Goal: Find specific page/section: Find specific page/section

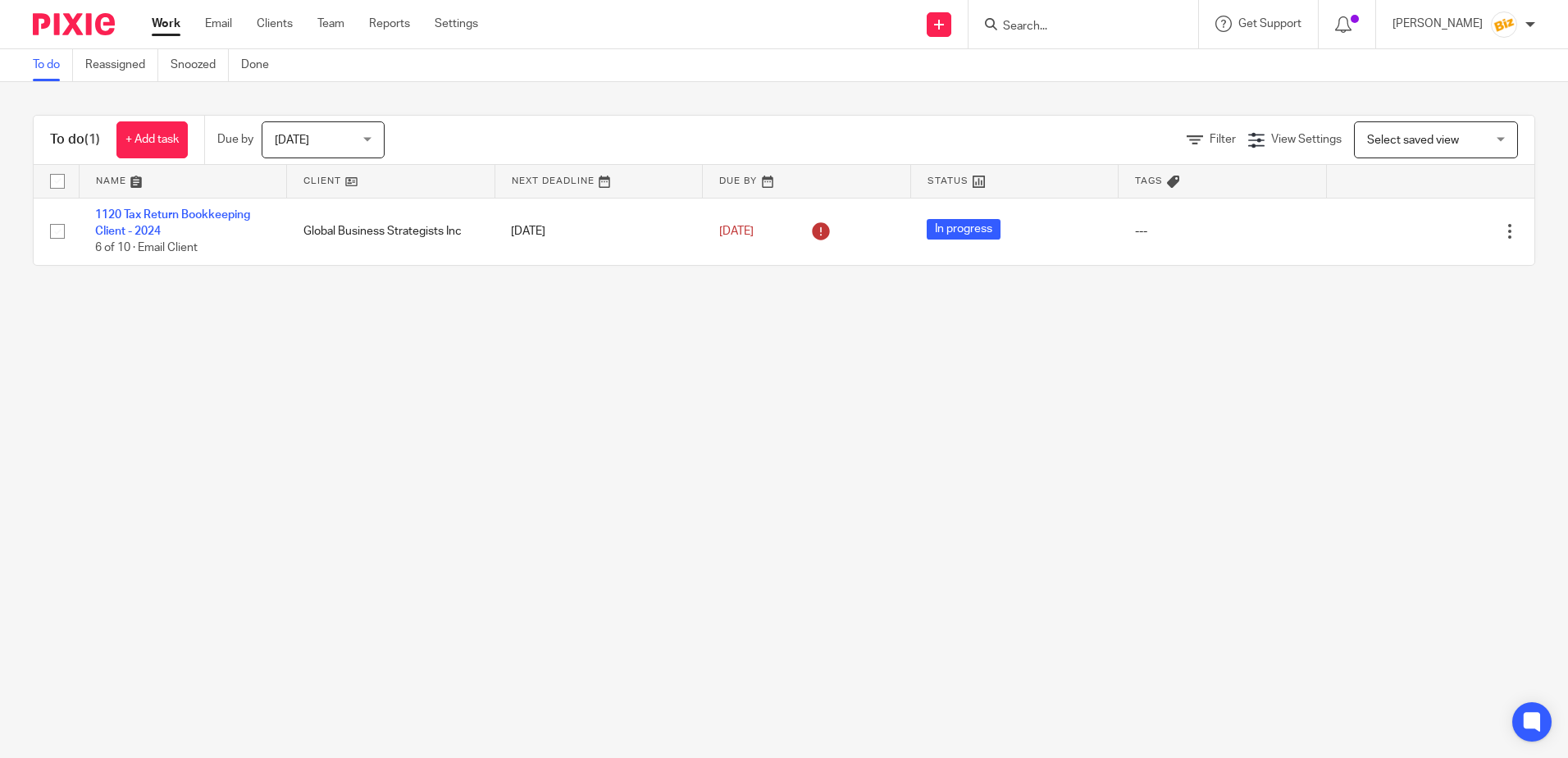
click at [1106, 20] on input "Search" at bounding box center [1075, 27] width 148 height 14
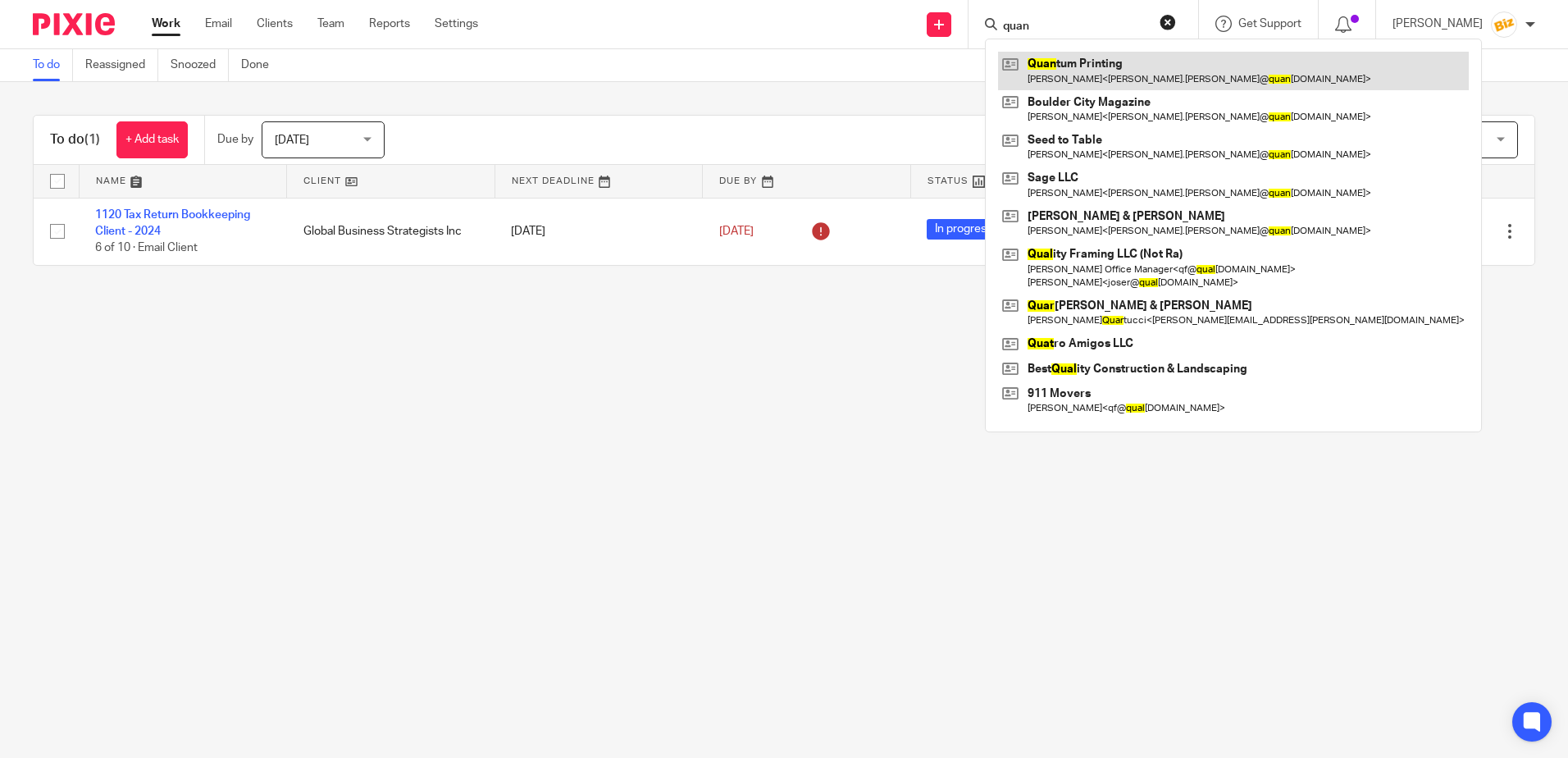
type input "quan"
click at [1121, 67] on link at bounding box center [1233, 71] width 471 height 38
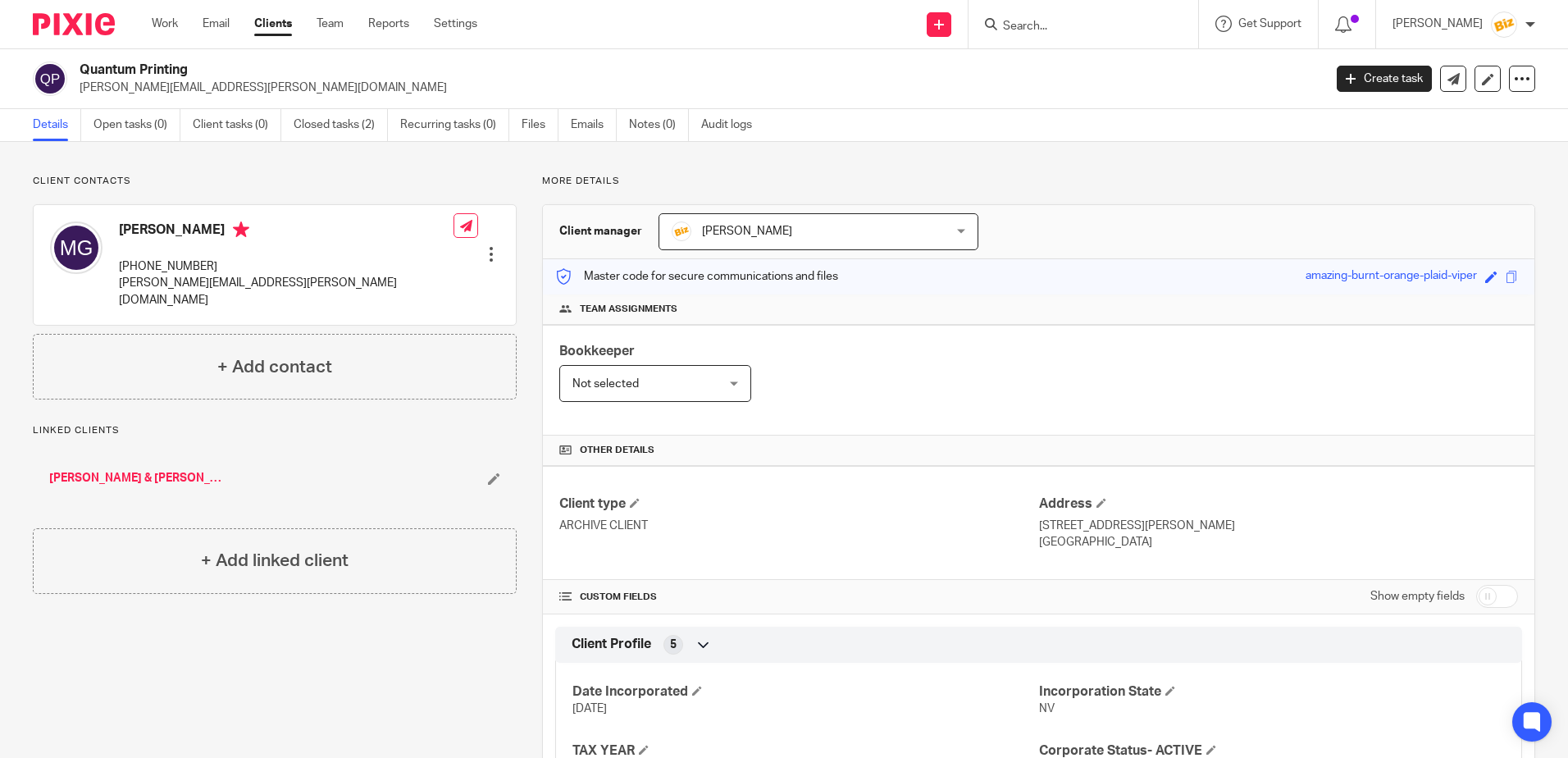
click at [1036, 18] on form at bounding box center [1088, 24] width 175 height 21
click at [1054, 26] on input "Search" at bounding box center [1075, 27] width 148 height 14
type input "s"
type input "alll purpose"
click at [1212, 66] on link at bounding box center [1141, 71] width 286 height 38
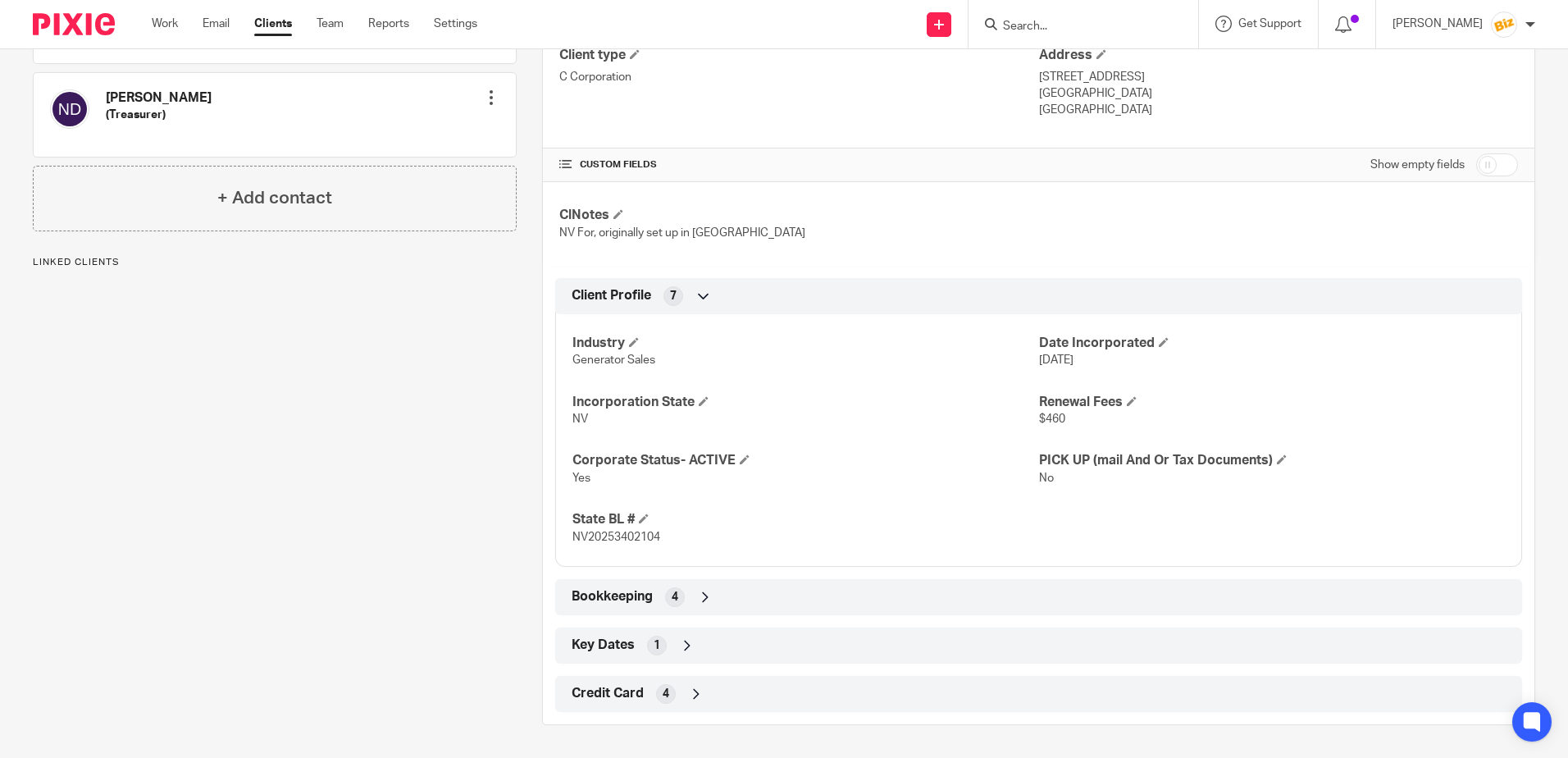
click at [695, 691] on icon at bounding box center [696, 694] width 16 height 16
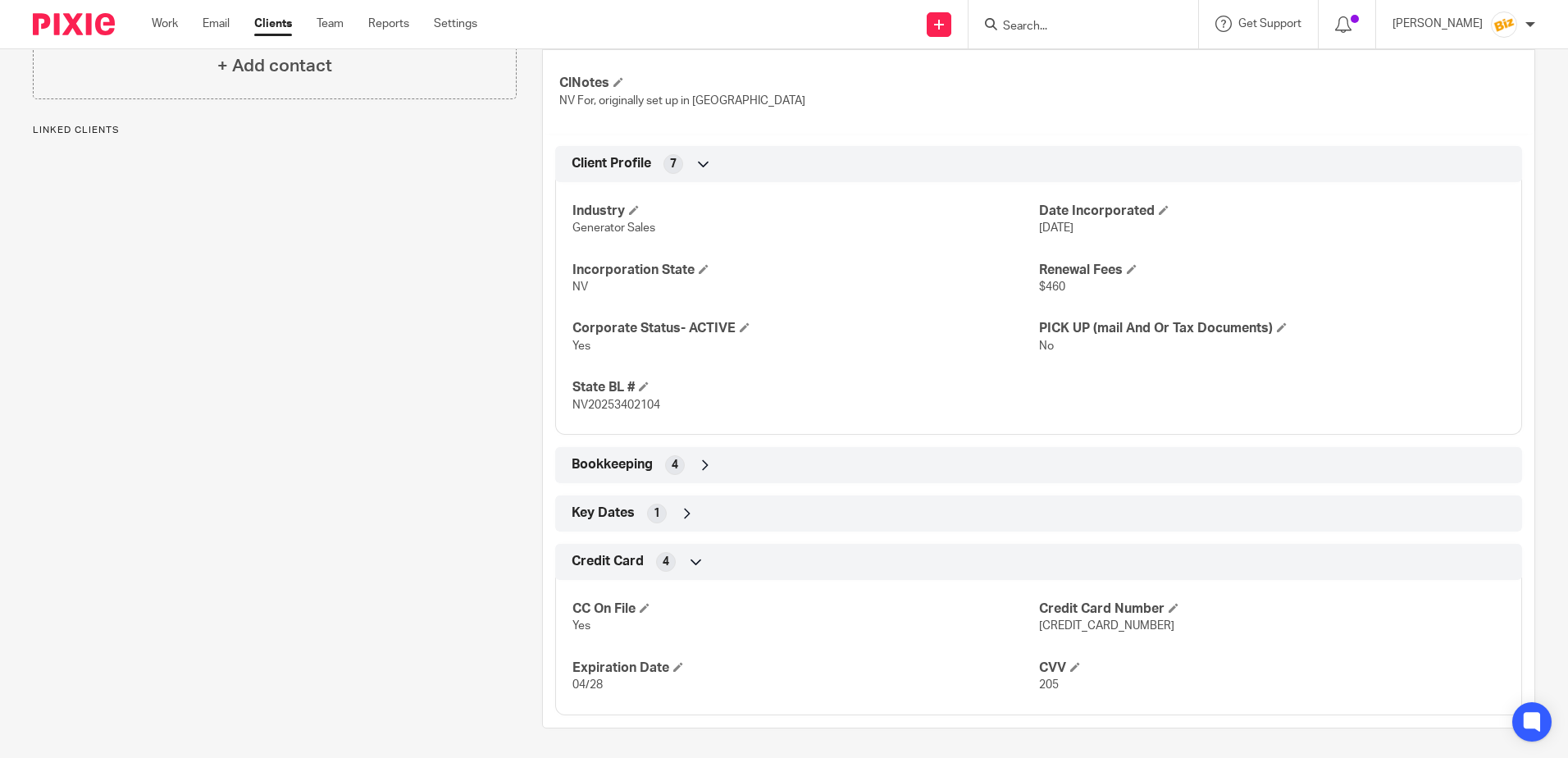
scroll to position [583, 0]
